Goal: Task Accomplishment & Management: Manage account settings

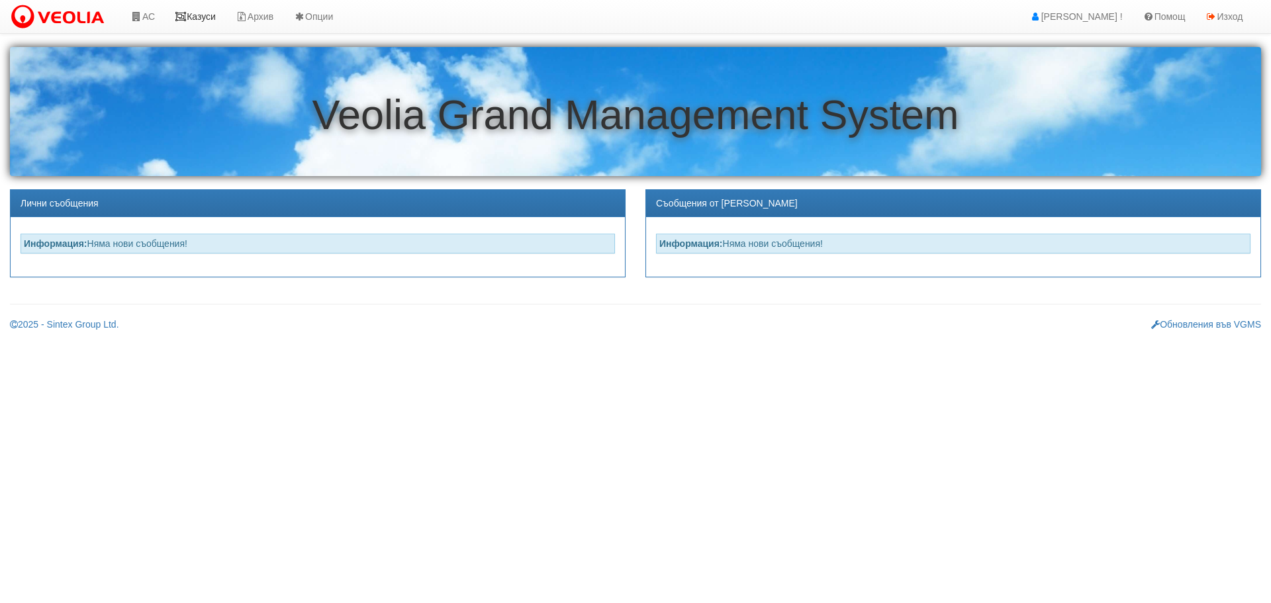
click at [205, 14] on link "Казуси" at bounding box center [195, 16] width 61 height 33
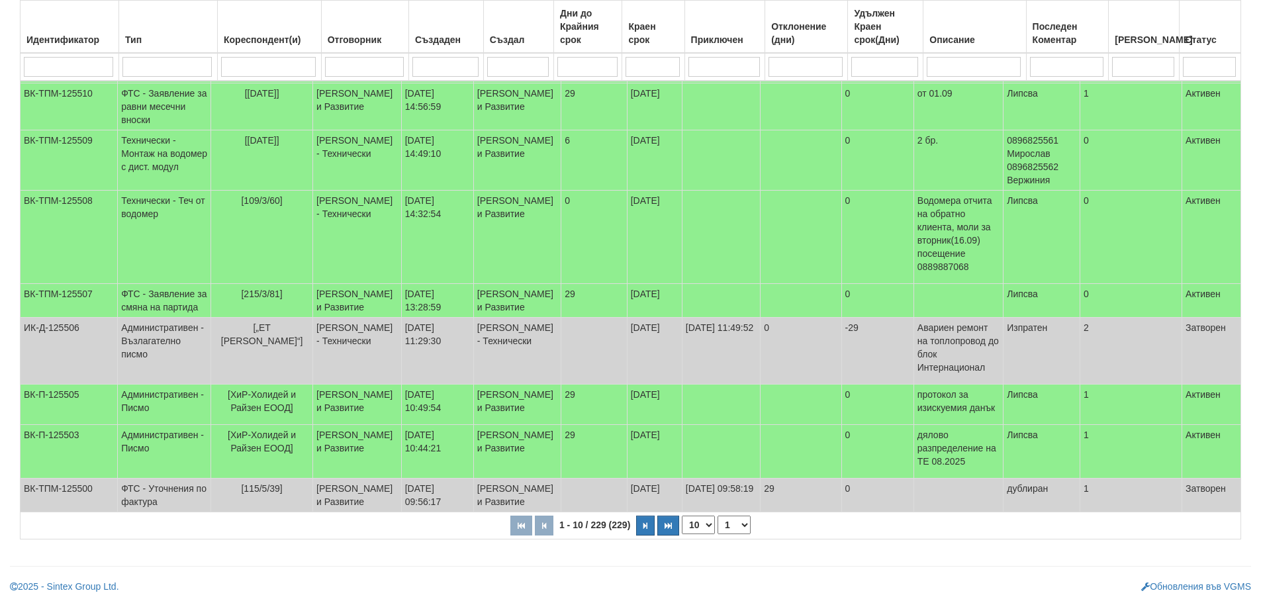
scroll to position [379, 0]
click at [733, 527] on select "1 2 3 4 5 6 10 15 20 23" at bounding box center [733, 525] width 33 height 19
click at [719, 534] on select "1 2 3 4 5 6 10 15 20 23" at bounding box center [733, 525] width 33 height 19
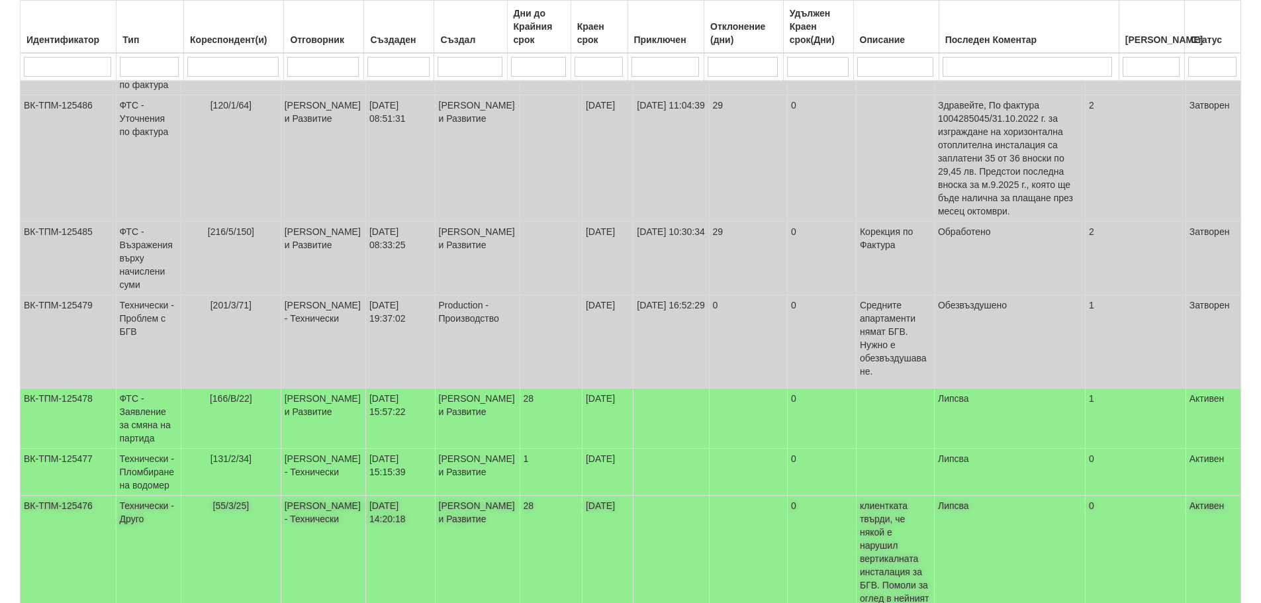
scroll to position [631, 0]
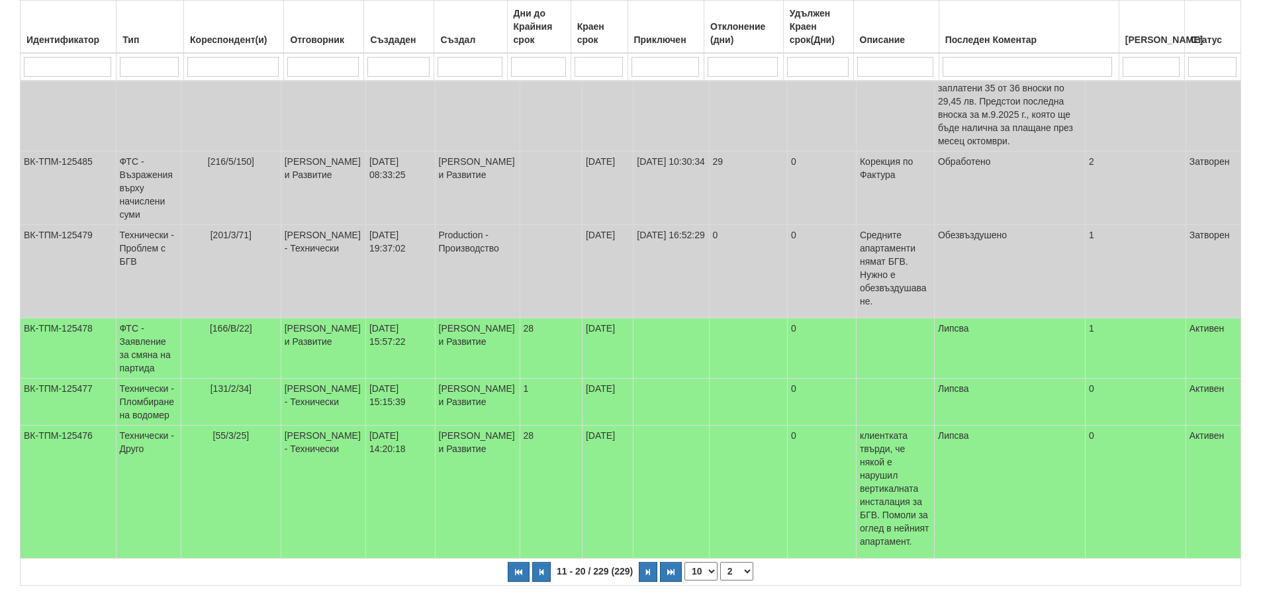
click at [739, 562] on select "1 2 3 4 5 6 7 10 15 20 23" at bounding box center [736, 571] width 33 height 19
click at [720, 562] on select "1 2 3 4 5 6 7 10 15 20 23" at bounding box center [736, 571] width 33 height 19
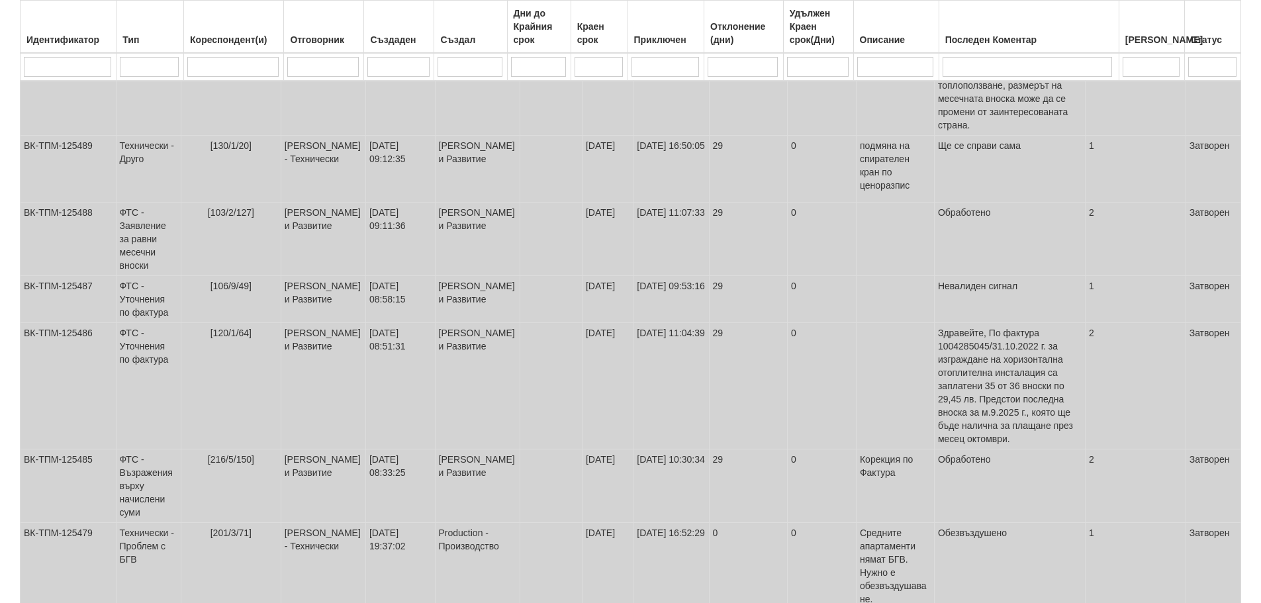
select select "3"
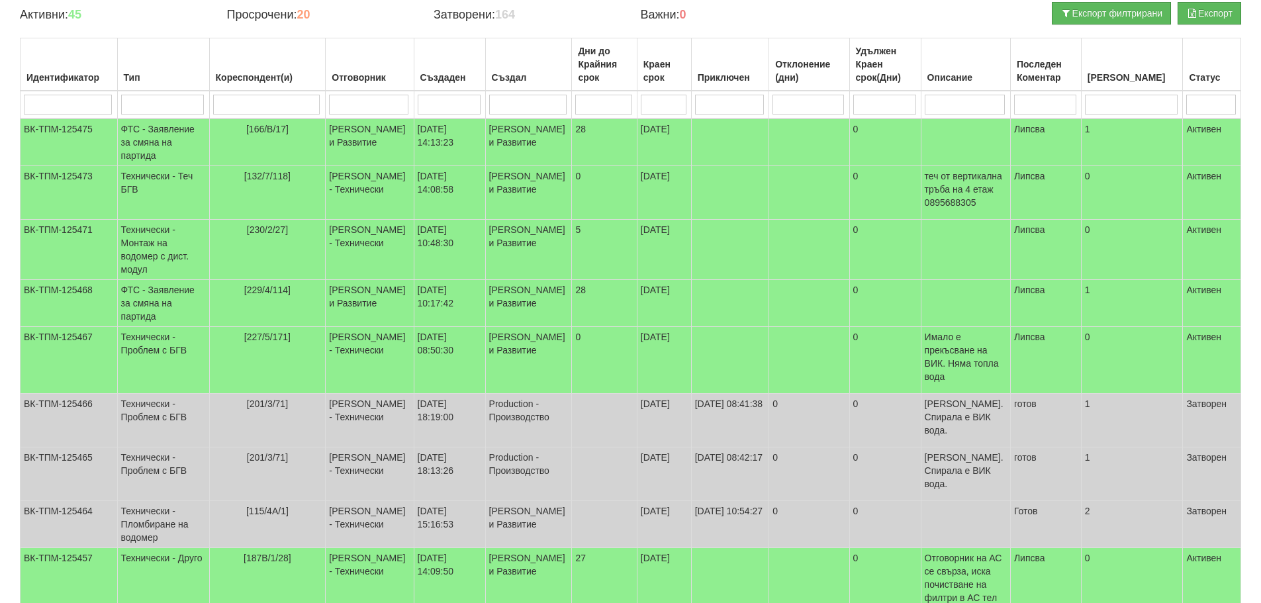
scroll to position [134, 0]
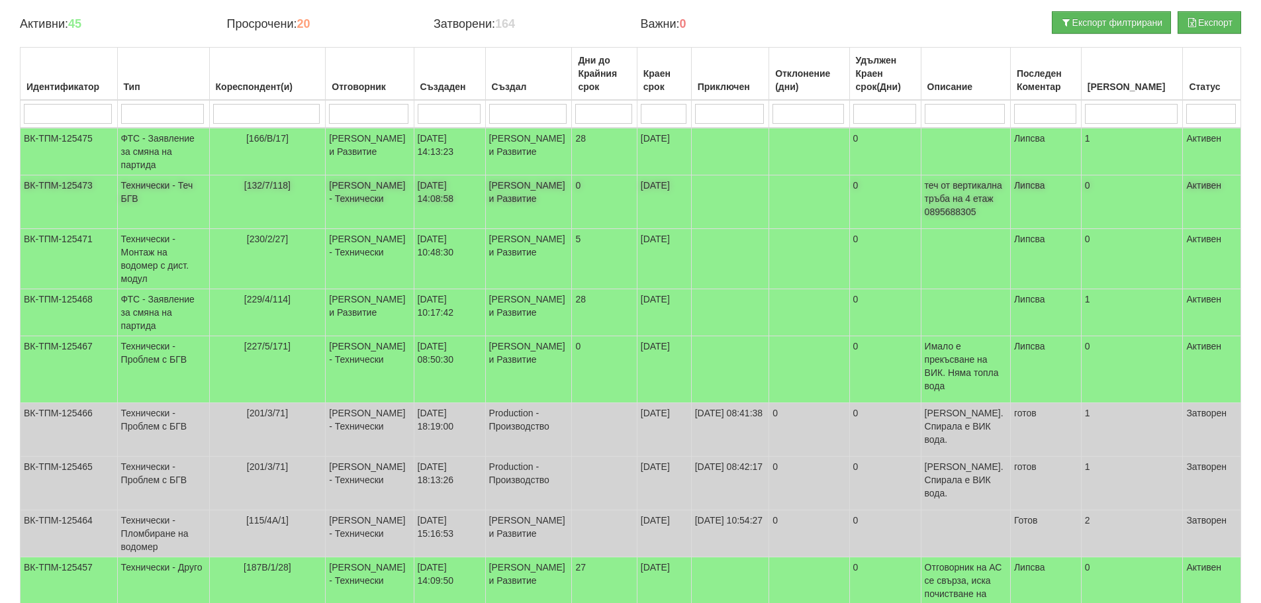
click at [142, 199] on td "Технически - Теч БГВ" at bounding box center [163, 202] width 92 height 54
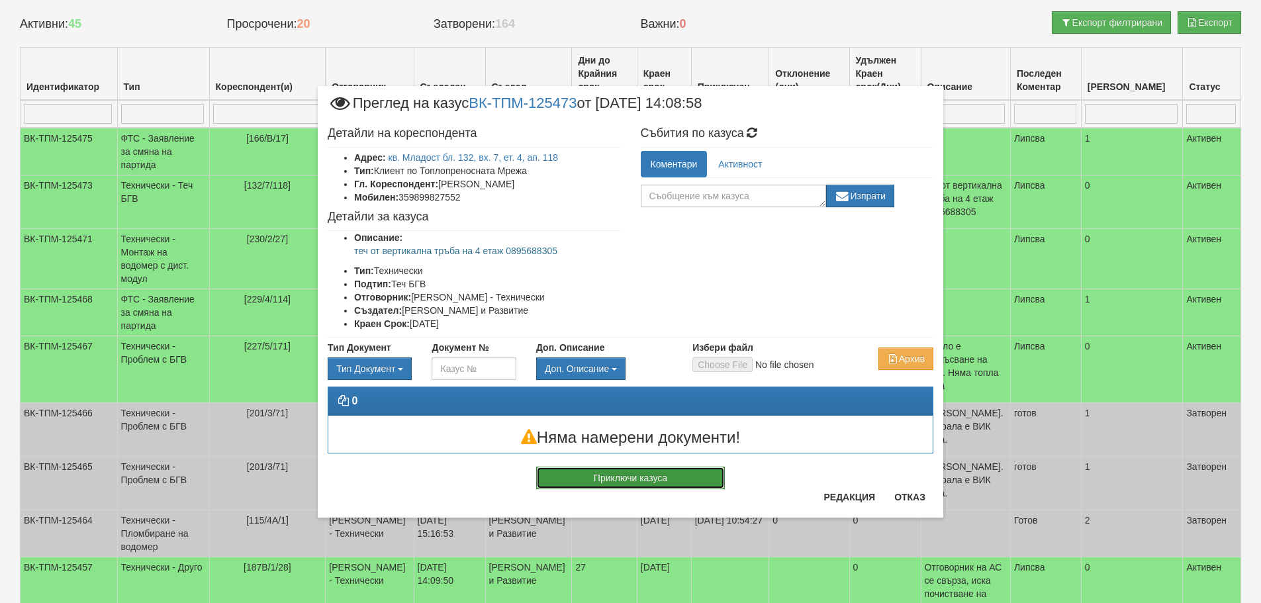
click at [662, 480] on button "Приключи казуса" at bounding box center [630, 478] width 189 height 23
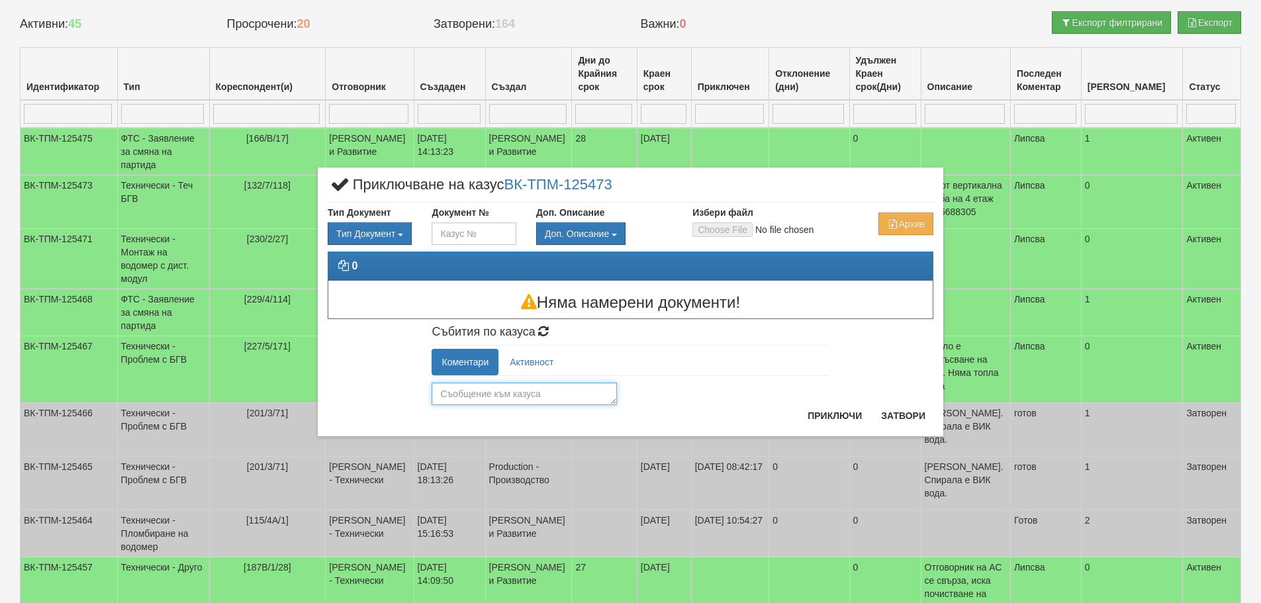
click at [524, 394] on textarea at bounding box center [524, 394] width 185 height 23
click at [504, 395] on textarea at bounding box center [524, 394] width 185 height 23
type textarea "Готов"
click at [827, 410] on button "Приключи" at bounding box center [834, 415] width 70 height 21
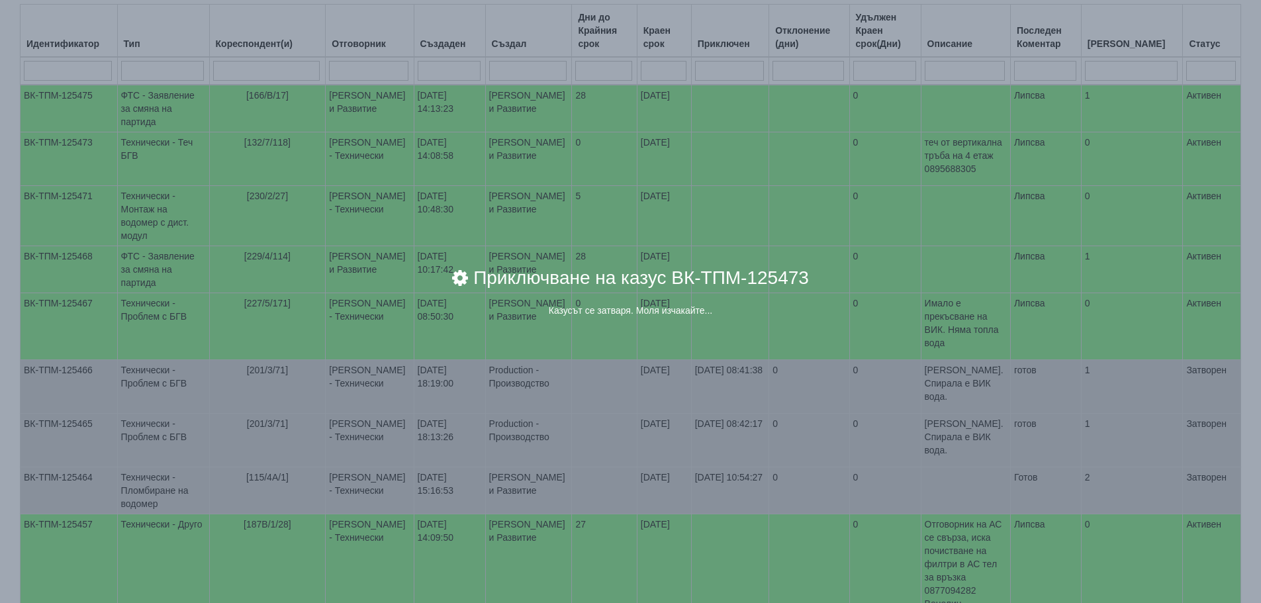
scroll to position [201, 0]
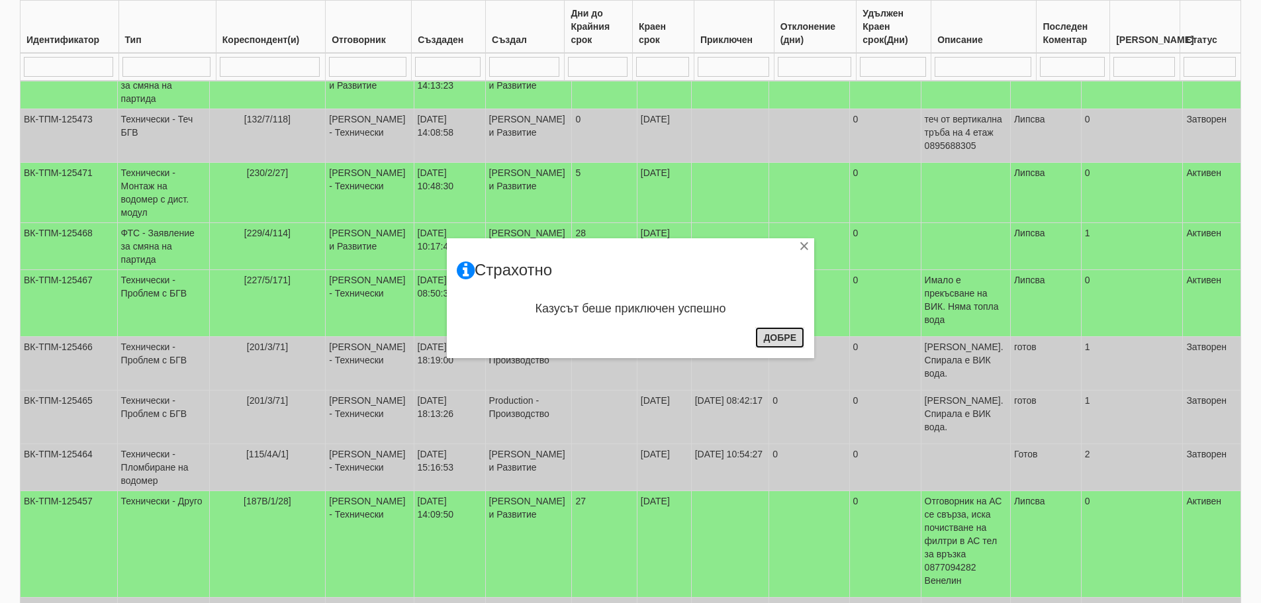
click at [785, 336] on button "Добре" at bounding box center [779, 337] width 49 height 21
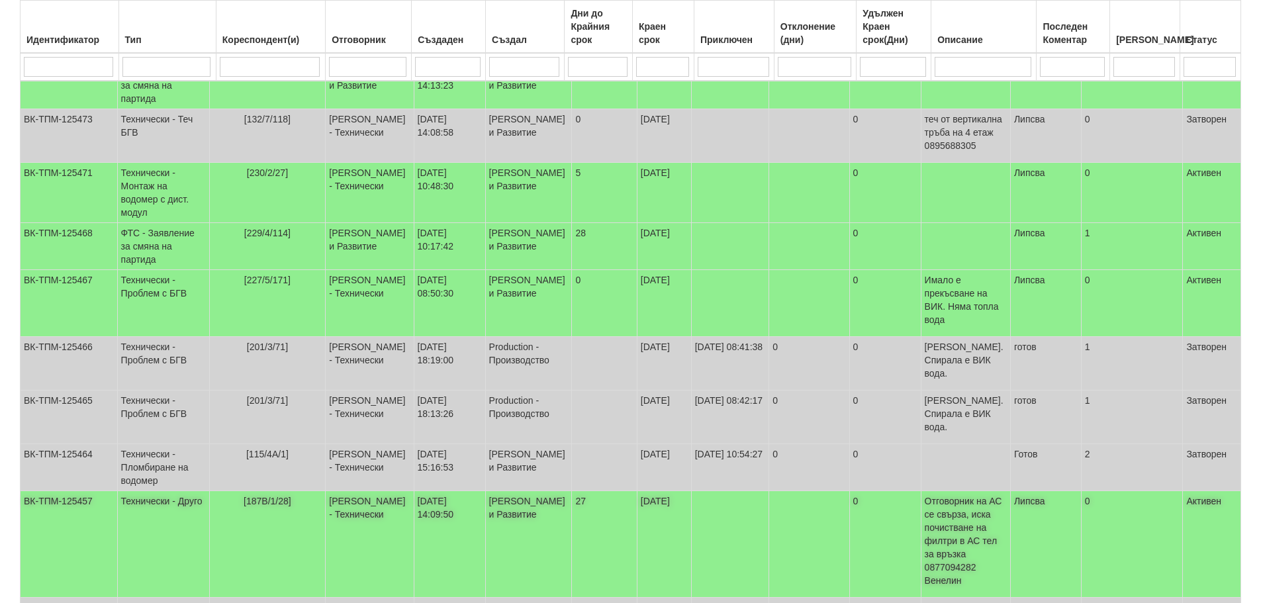
click at [163, 516] on td "Технически - Друго" at bounding box center [163, 544] width 92 height 107
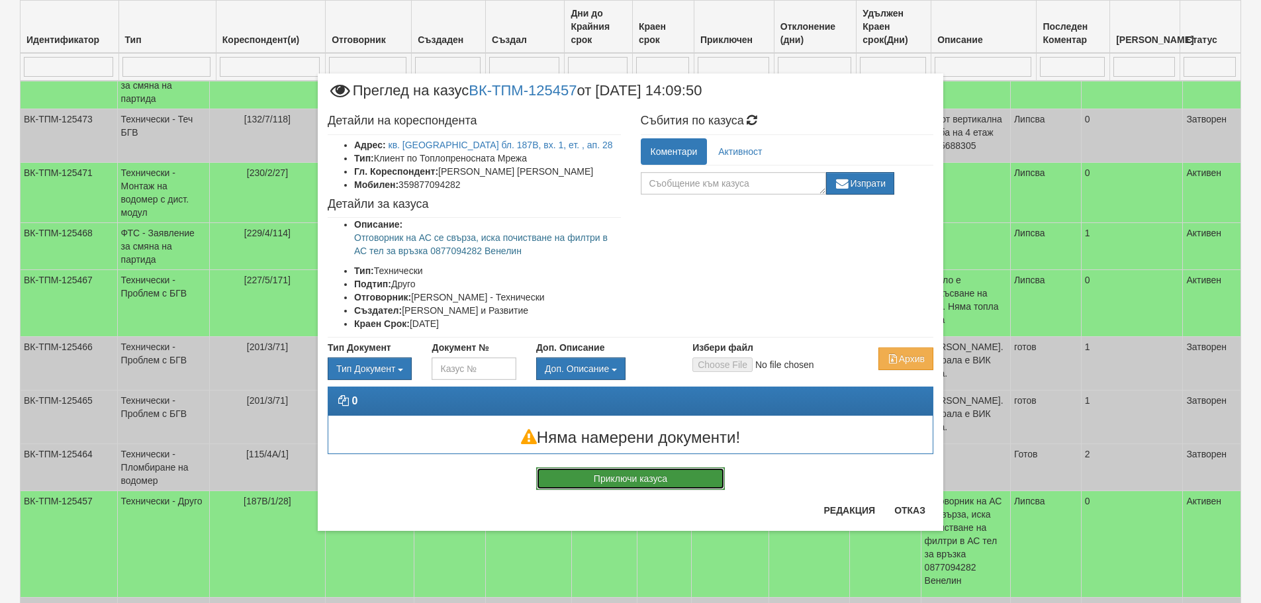
click at [694, 490] on button "Приключи казуса" at bounding box center [630, 478] width 189 height 23
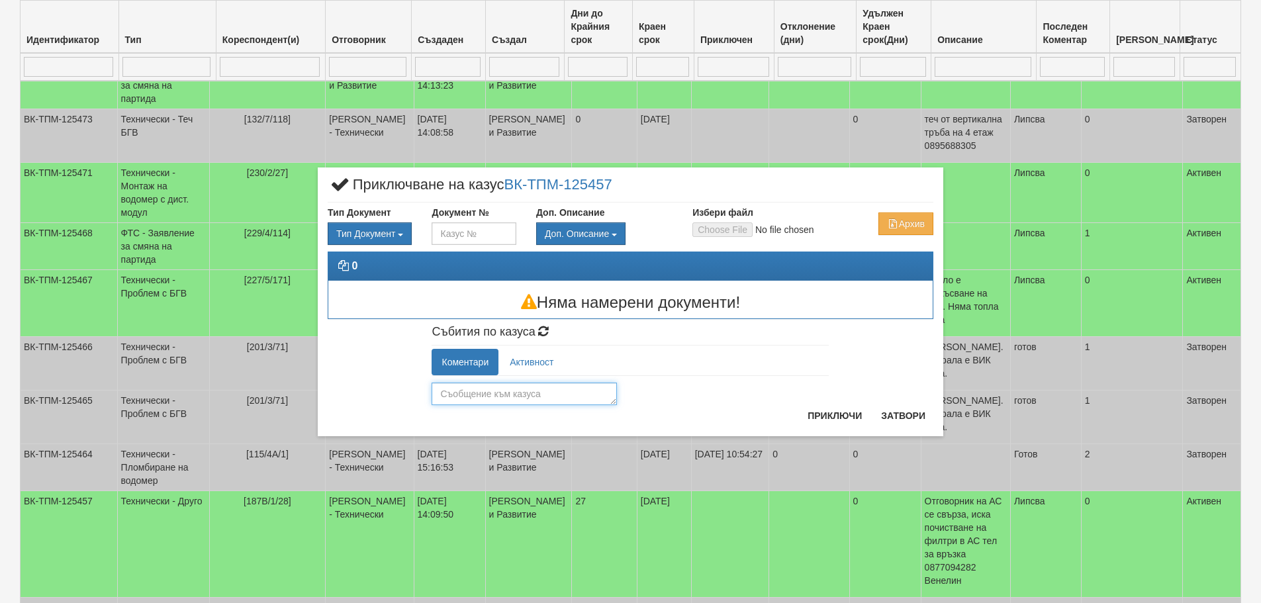
click at [537, 392] on textarea at bounding box center [524, 394] width 185 height 23
type textarea "Готов"
click at [840, 418] on button "Приключи" at bounding box center [834, 415] width 70 height 21
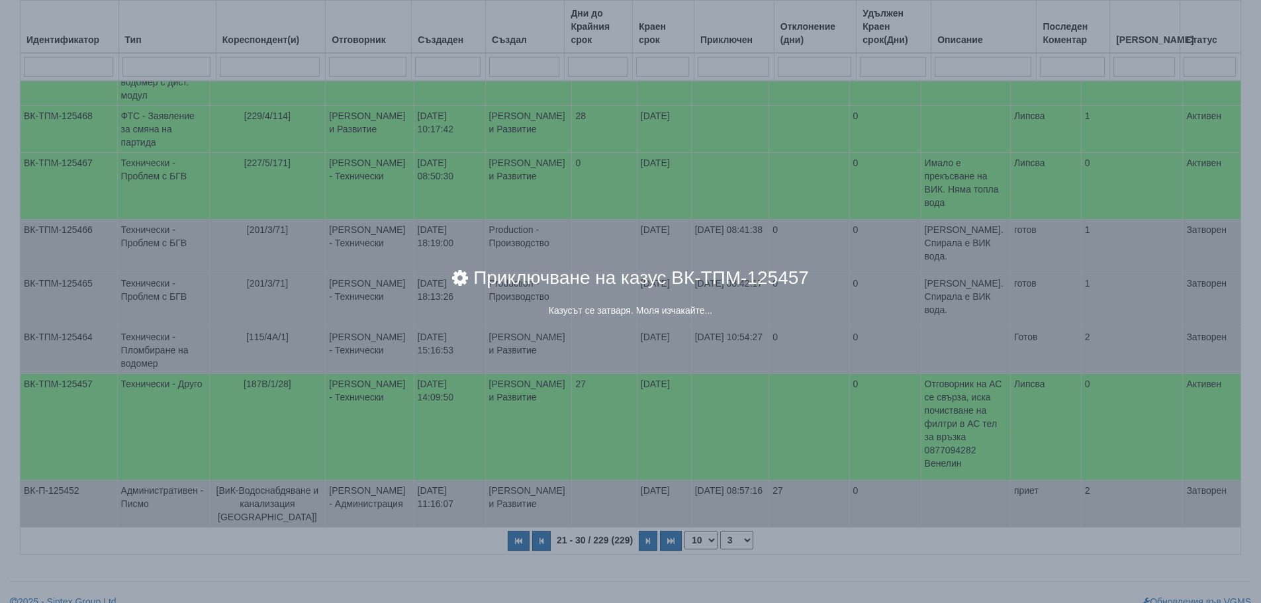
scroll to position [333, 0]
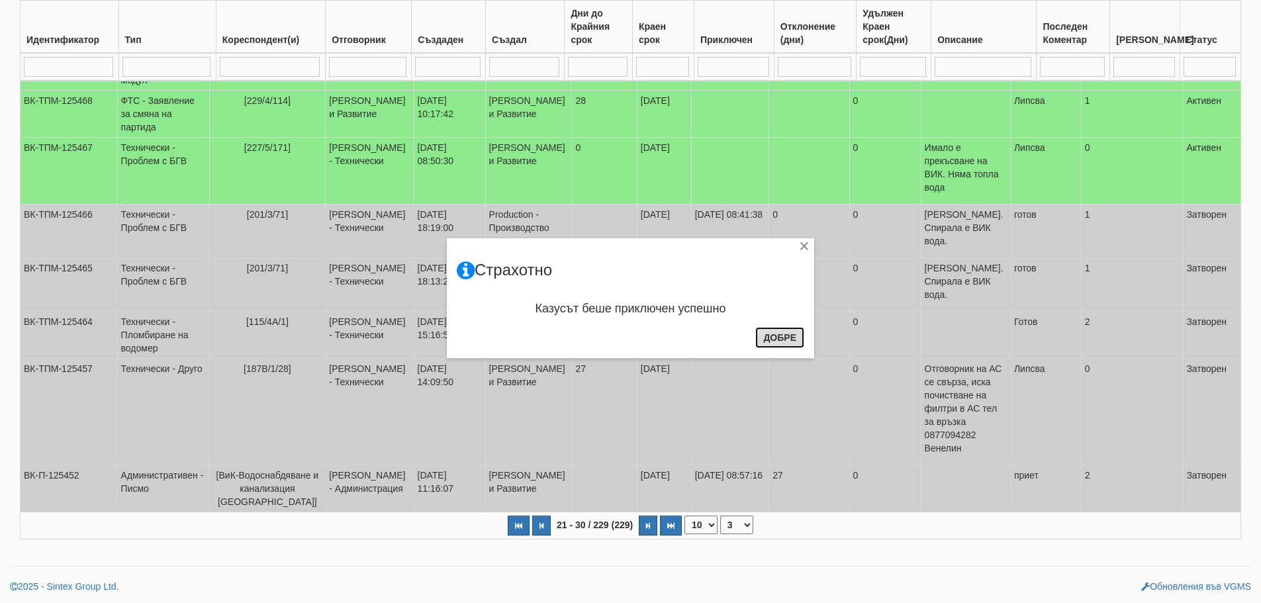
click at [766, 340] on button "Добре" at bounding box center [779, 337] width 49 height 21
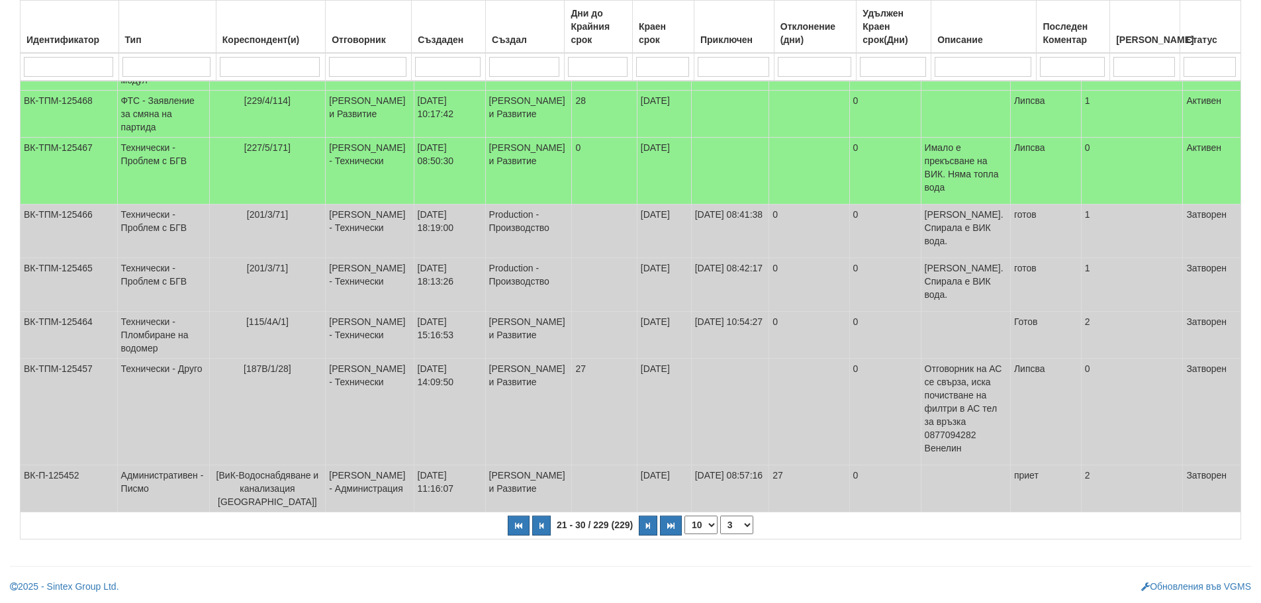
click at [735, 524] on select "1 2 3 4 5 6 7 8 10 15 20 23" at bounding box center [736, 525] width 33 height 19
click at [720, 534] on select "1 2 3 4 5 6 7 8 10 15 20 23" at bounding box center [736, 525] width 33 height 19
select select "4"
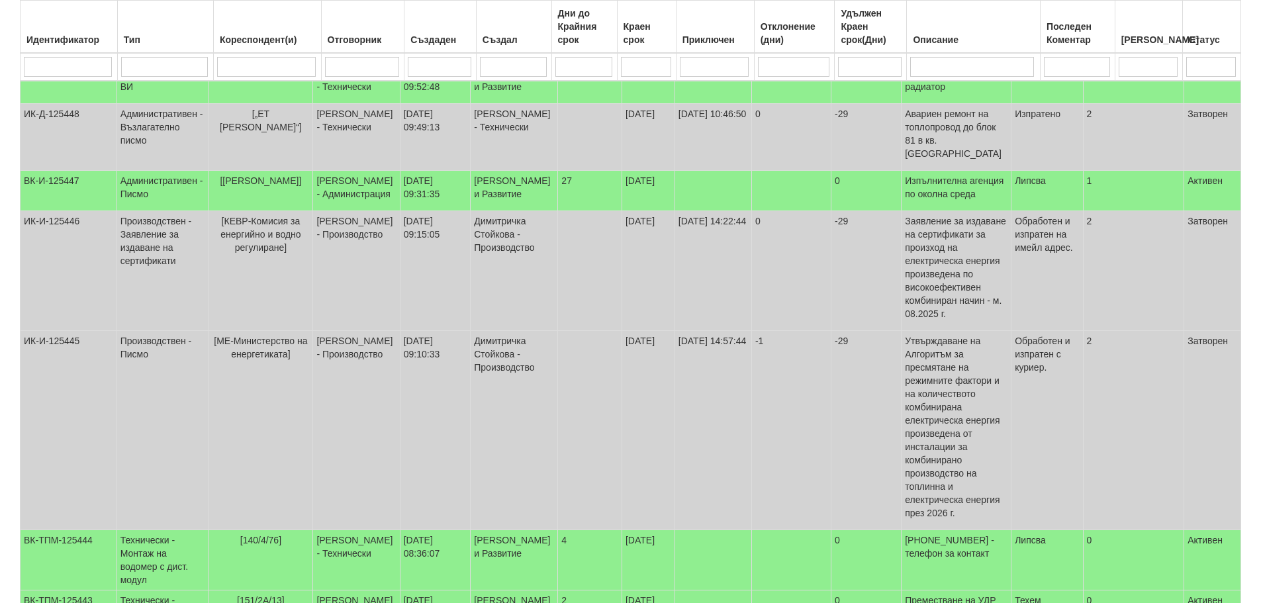
scroll to position [392, 0]
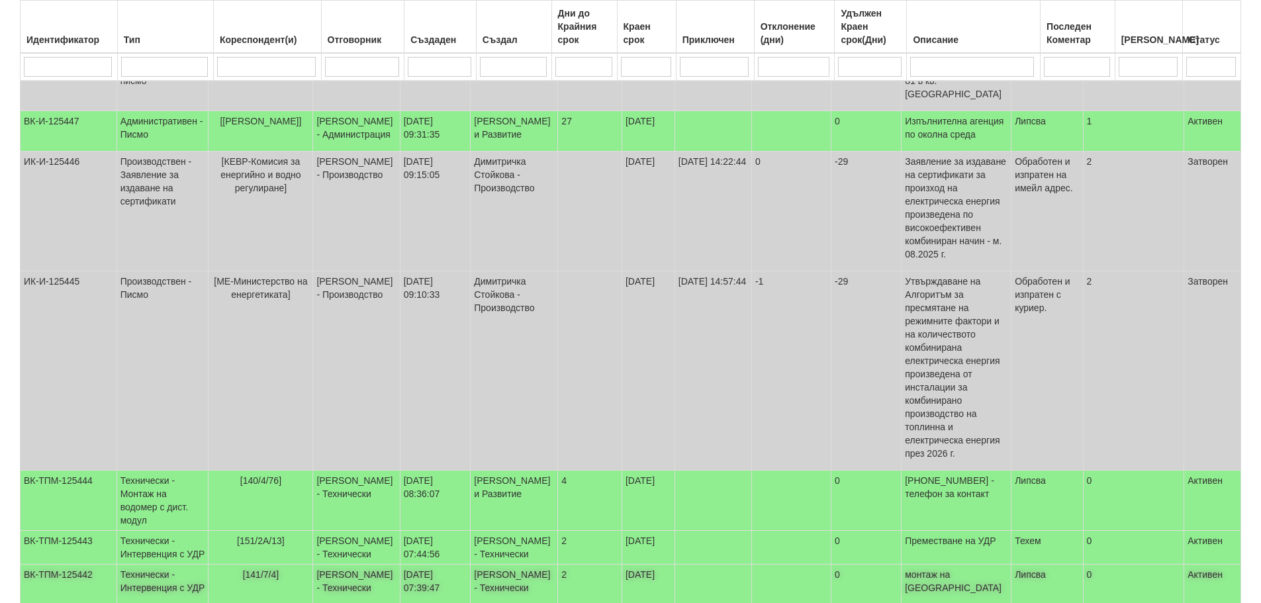
click at [176, 565] on td "Технически - Интервенция с УДР" at bounding box center [162, 585] width 92 height 40
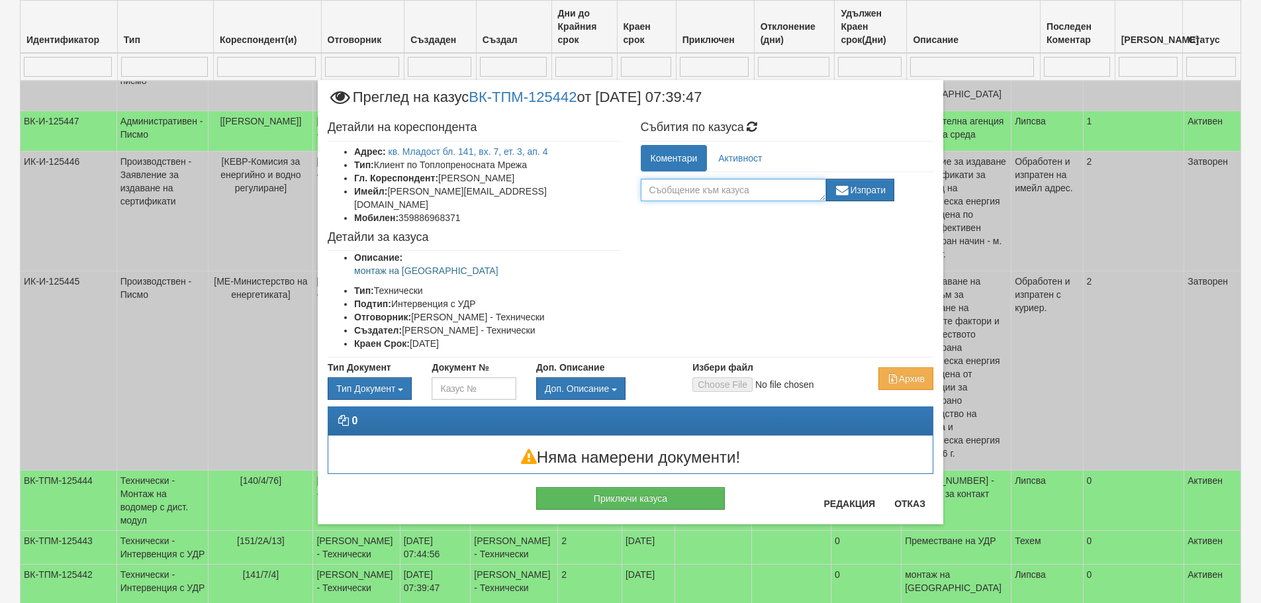
click at [771, 191] on textarea at bounding box center [733, 190] width 185 height 23
type textarea "ТЕХЕМ"
click at [892, 187] on button "Изпрати" at bounding box center [860, 190] width 69 height 23
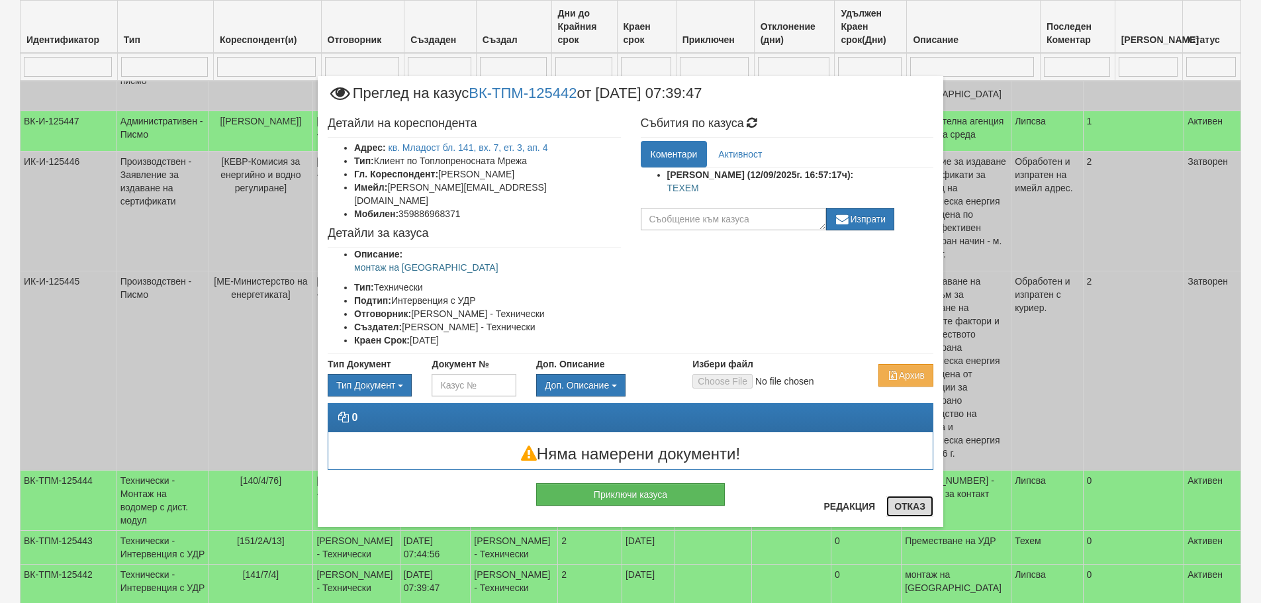
click at [927, 508] on button "Отказ" at bounding box center [909, 506] width 47 height 21
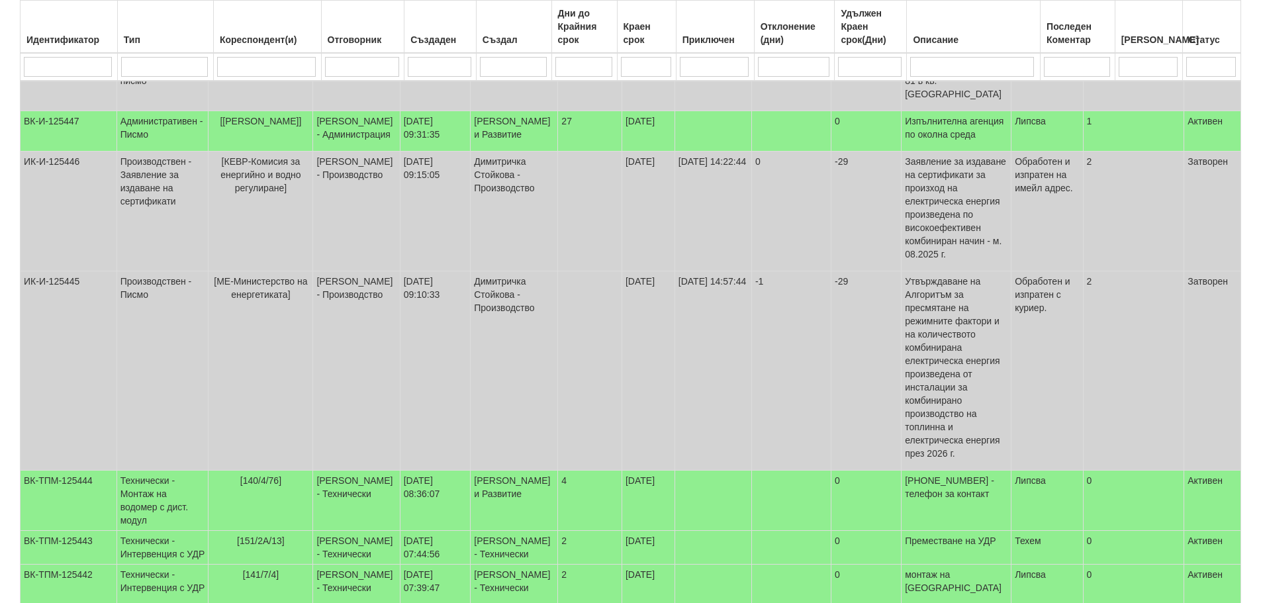
select select "5"
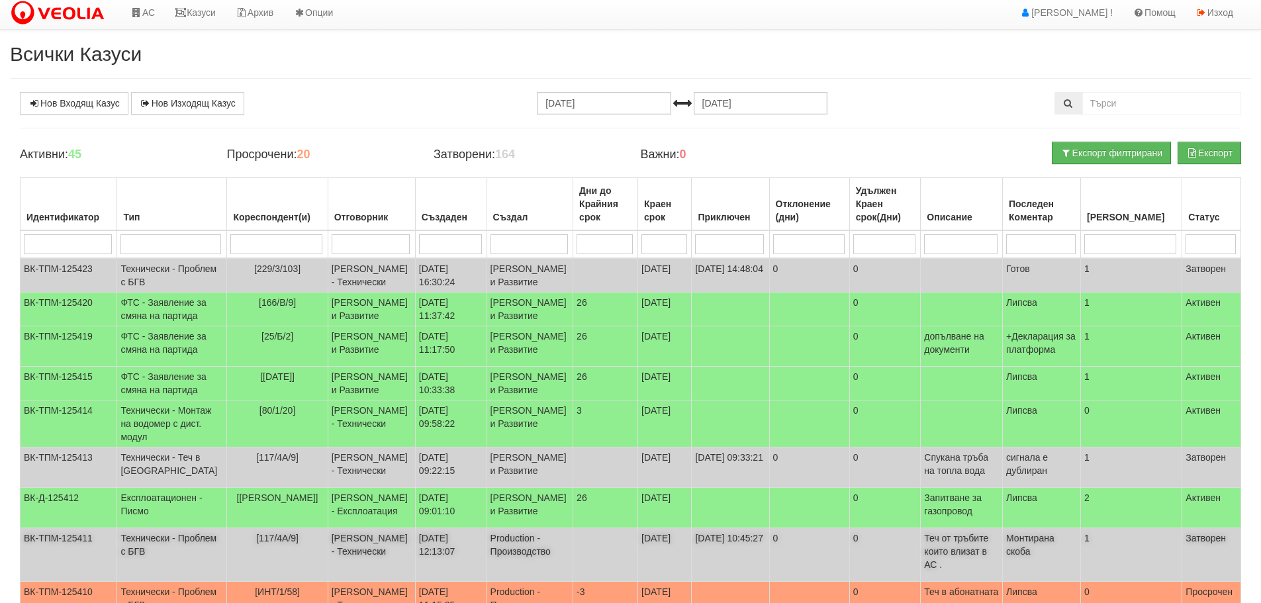
scroll to position [0, 0]
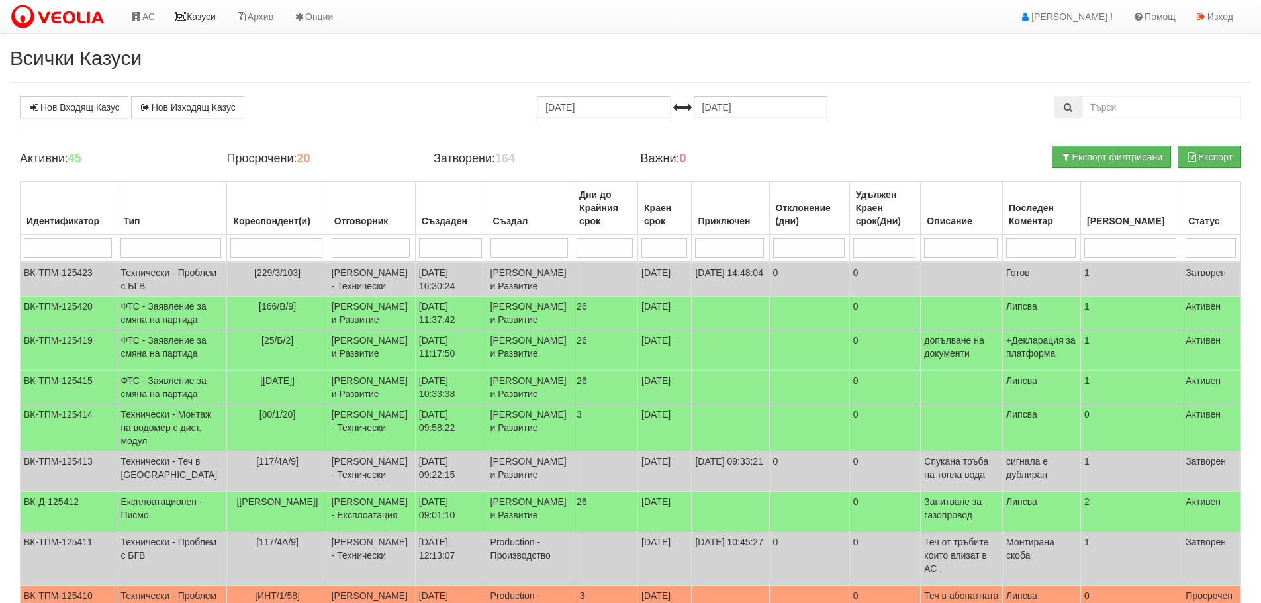
click at [190, 22] on link "Казуси" at bounding box center [195, 16] width 61 height 33
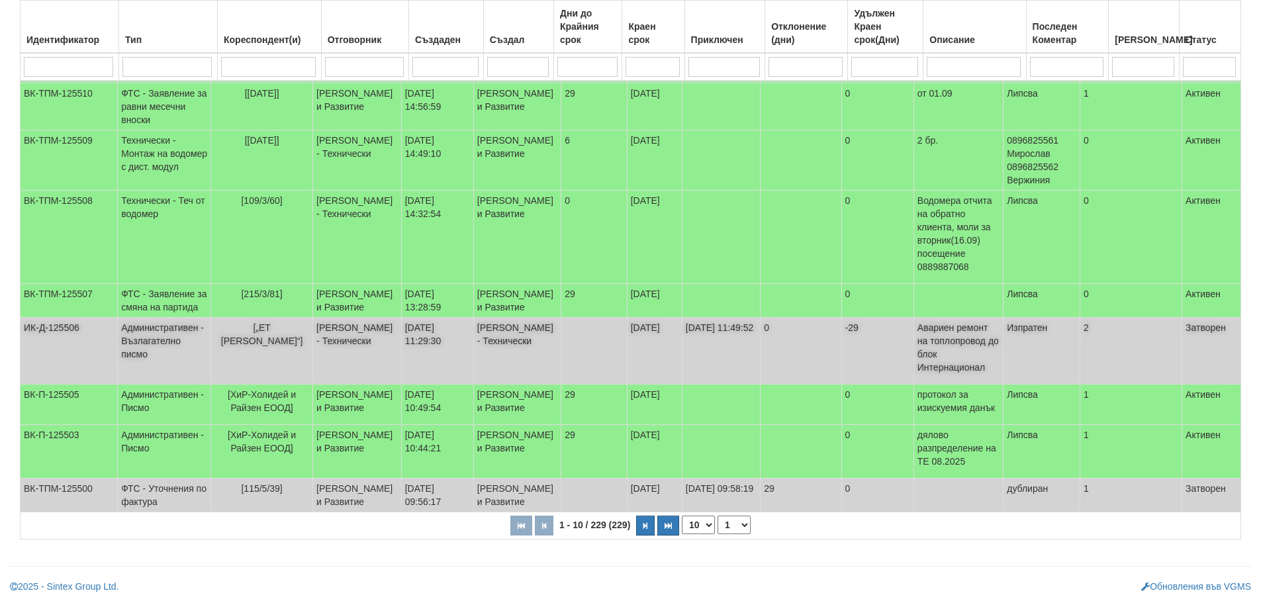
scroll to position [379, 0]
click at [739, 524] on select "1 2 3 4 5 6 10 15 20 23" at bounding box center [733, 525] width 33 height 19
click at [719, 534] on select "1 2 3 4 5 6 10 15 20 23" at bounding box center [733, 525] width 33 height 19
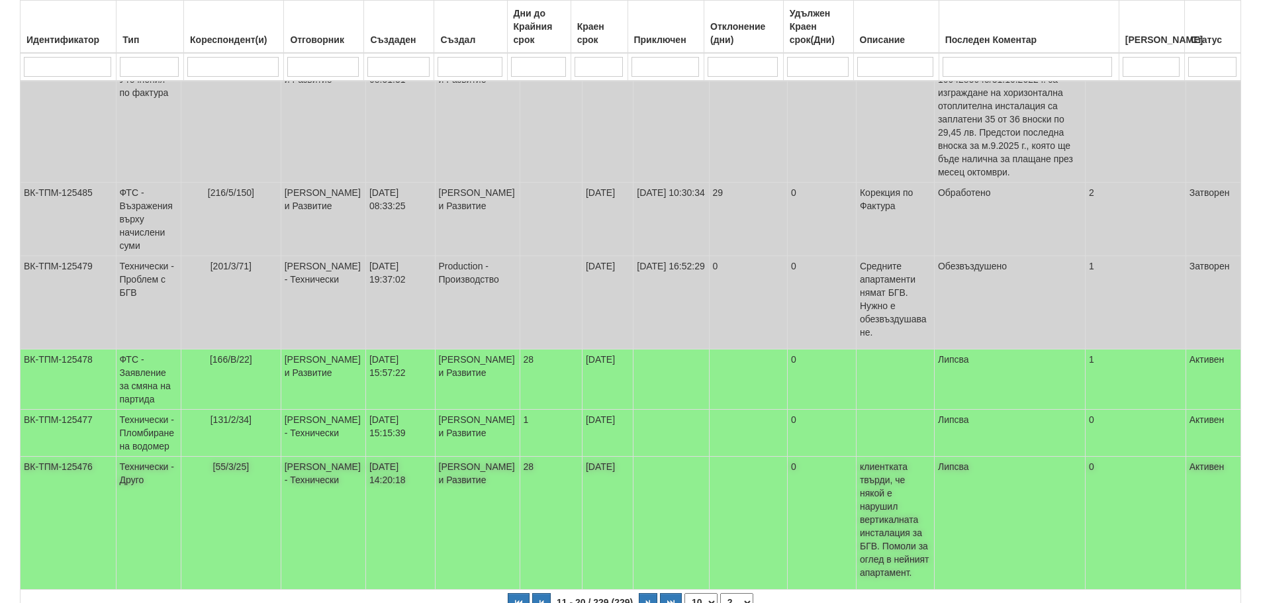
scroll to position [631, 0]
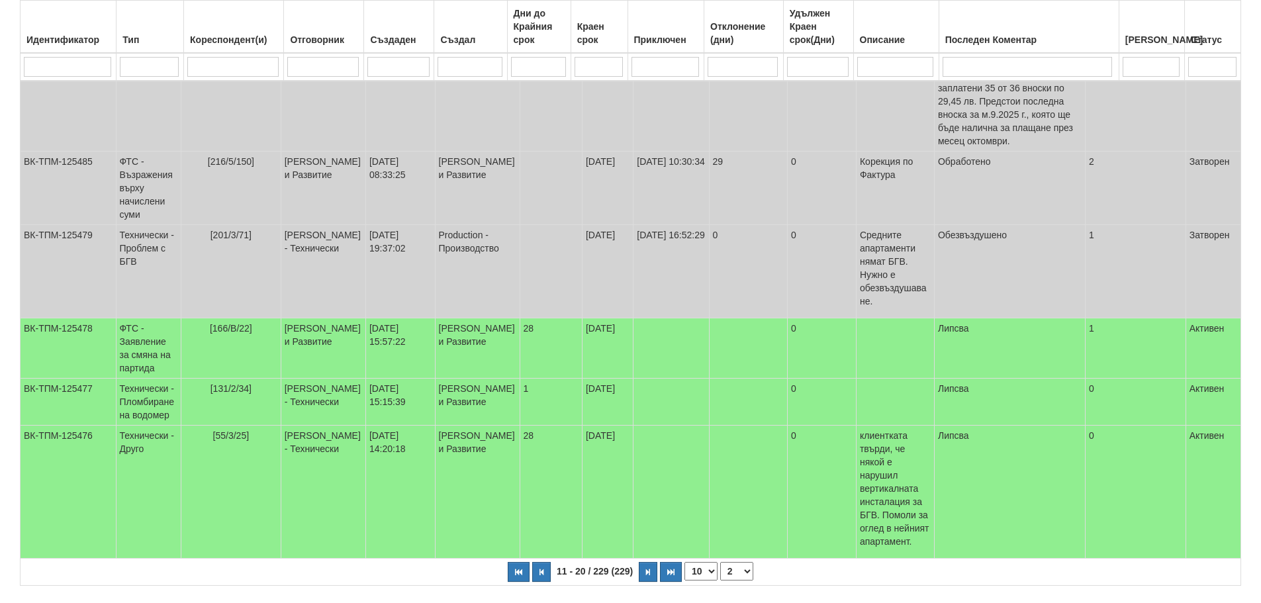
click at [732, 562] on select "1 2 3 4 5 6 7 10 15 20 23" at bounding box center [736, 571] width 33 height 19
click at [720, 562] on select "1 2 3 4 5 6 7 10 15 20 23" at bounding box center [736, 571] width 33 height 19
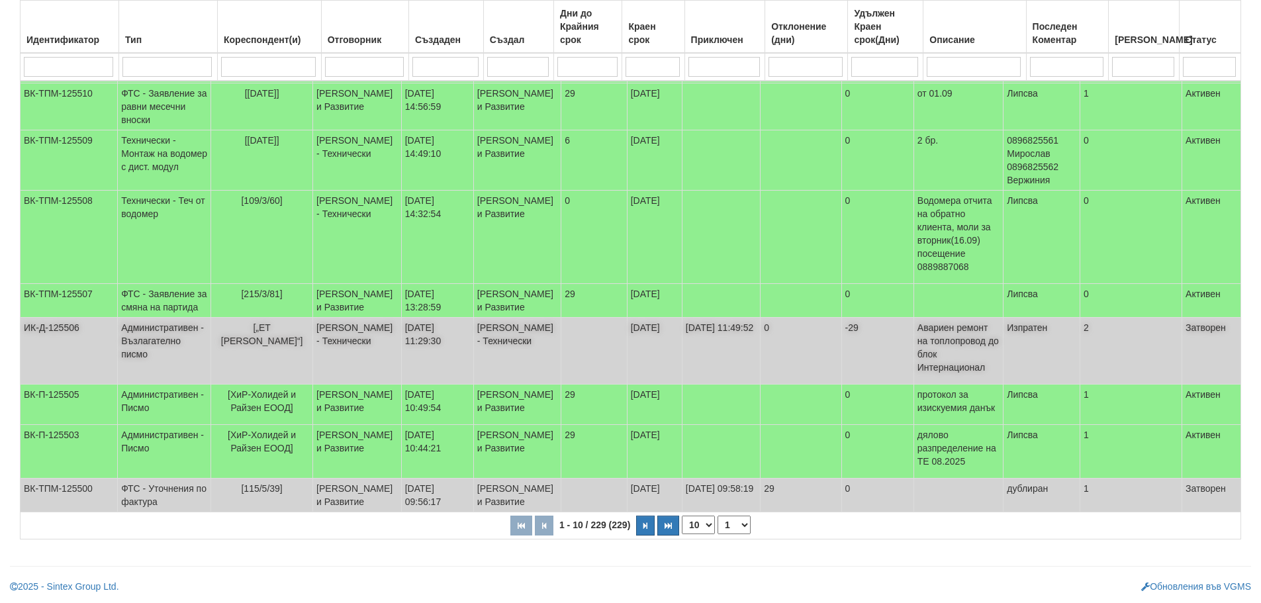
scroll to position [379, 0]
click at [738, 529] on select "1 2 3 4 5 6 10 15 20 23" at bounding box center [733, 525] width 33 height 19
click at [720, 516] on select "1 2 3 4 5 6 10 15 20 23" at bounding box center [733, 525] width 33 height 19
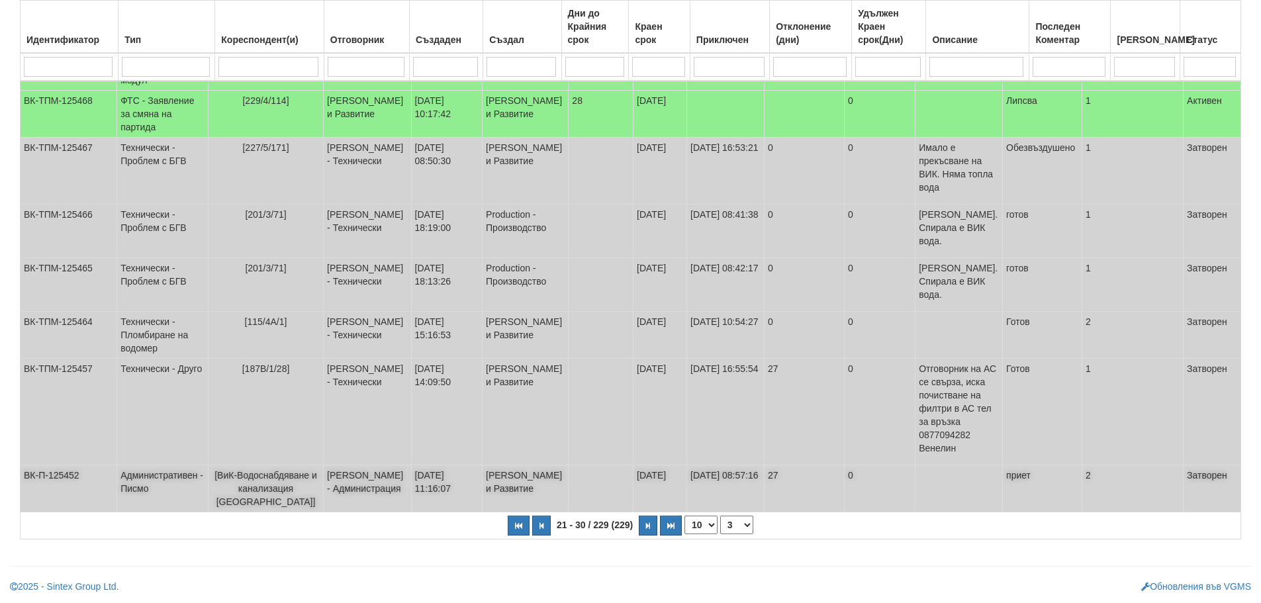
scroll to position [346, 0]
click at [741, 529] on select "1 2 3 4 5 6 7 8 10 15 20 23" at bounding box center [736, 525] width 33 height 19
click at [720, 534] on select "1 2 3 4 5 6 7 8 10 15 20 23" at bounding box center [736, 525] width 33 height 19
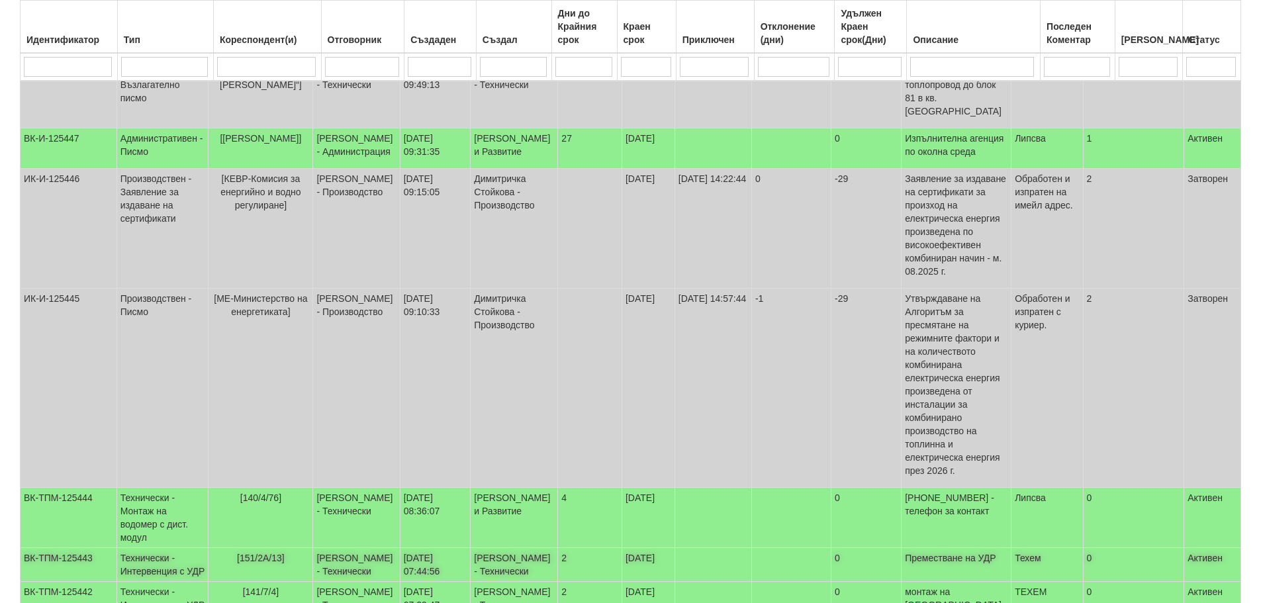
scroll to position [392, 0]
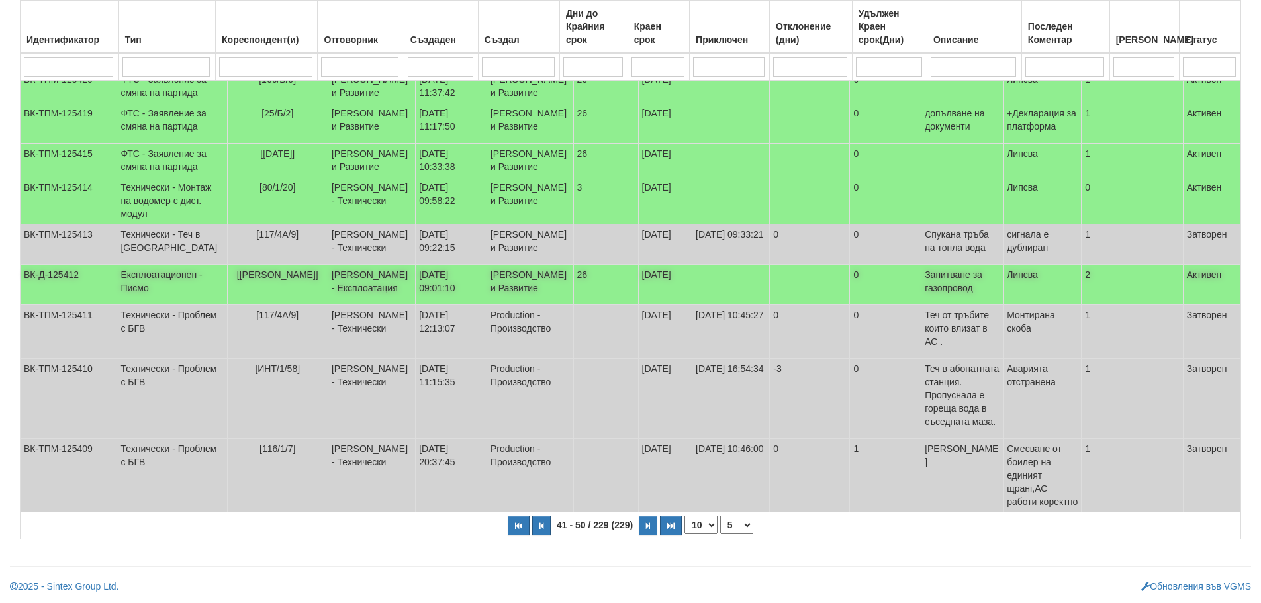
scroll to position [273, 0]
click at [739, 519] on select "1 2 3 4 5 6 7 8 9 10 15 20 23" at bounding box center [736, 525] width 33 height 19
click at [720, 516] on select "1 2 3 4 5 6 7 8 9 10 15 20 23" at bounding box center [736, 525] width 33 height 19
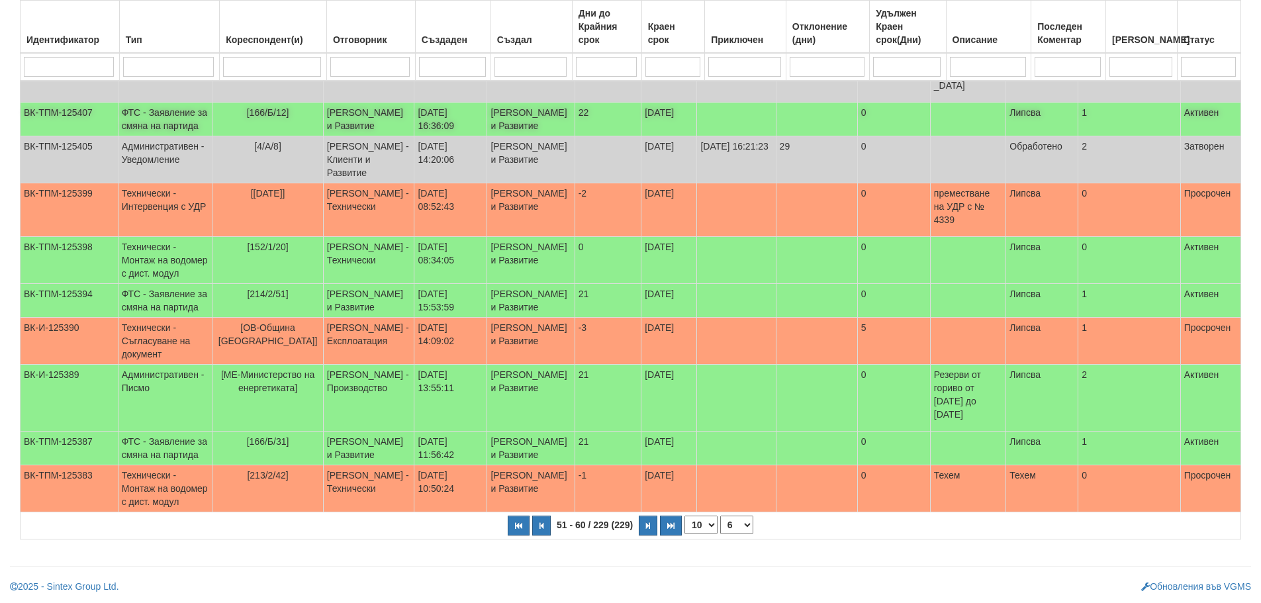
scroll to position [227, 0]
click at [737, 528] on select "1 2 3 4 5 6 7 8 9 10 11 15 20 23" at bounding box center [736, 525] width 33 height 19
click at [720, 534] on select "1 2 3 4 5 6 7 8 9 10 11 15 20 23" at bounding box center [736, 525] width 33 height 19
select select "7"
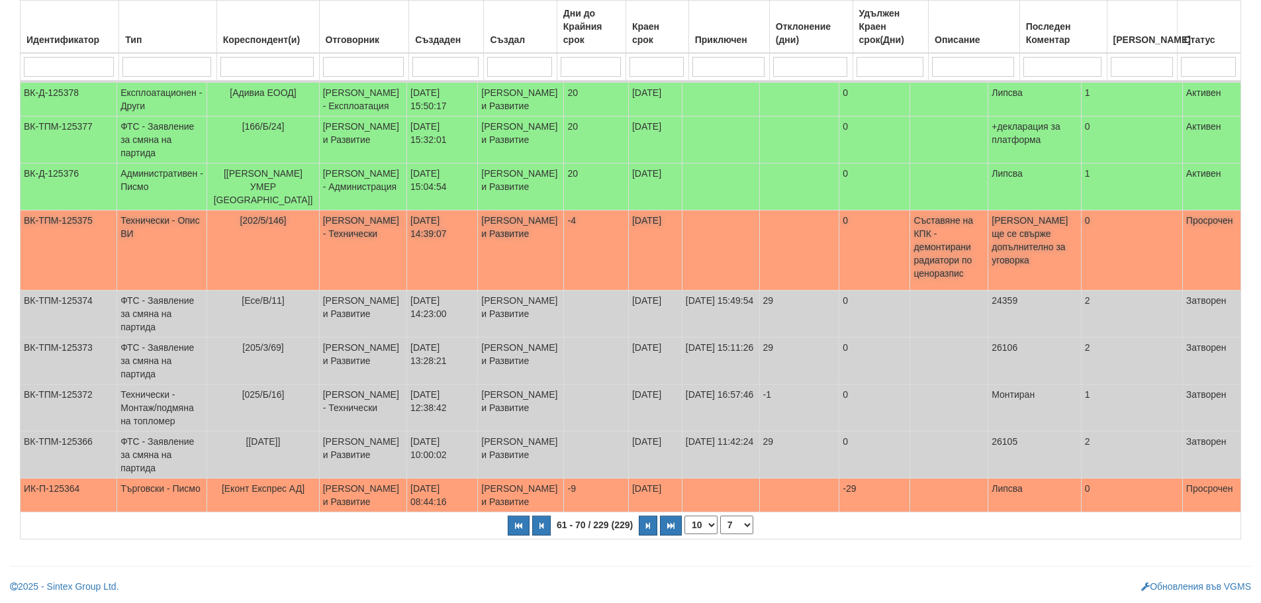
scroll to position [359, 0]
